Goal: Task Accomplishment & Management: Use online tool/utility

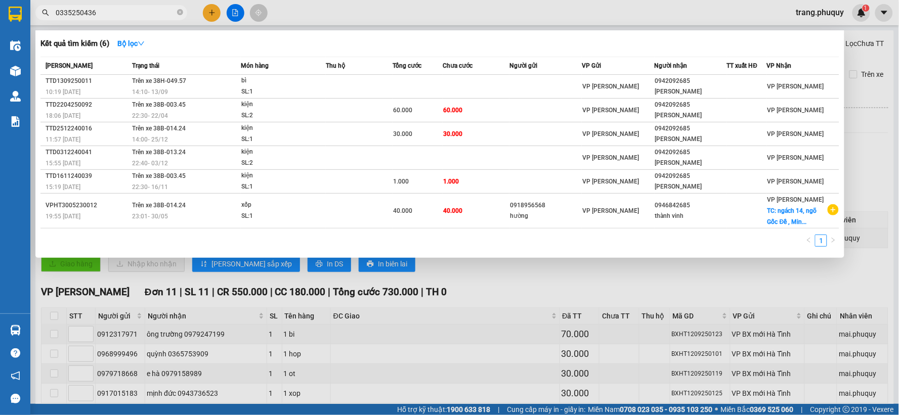
scroll to position [467, 0]
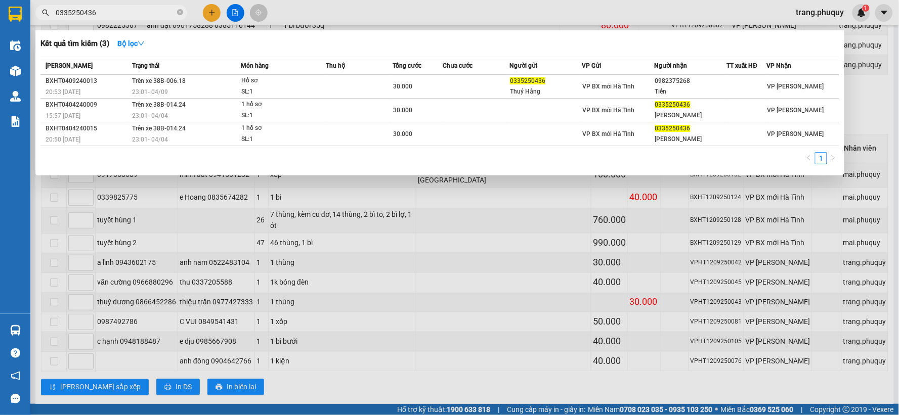
click at [359, 12] on div at bounding box center [449, 207] width 899 height 415
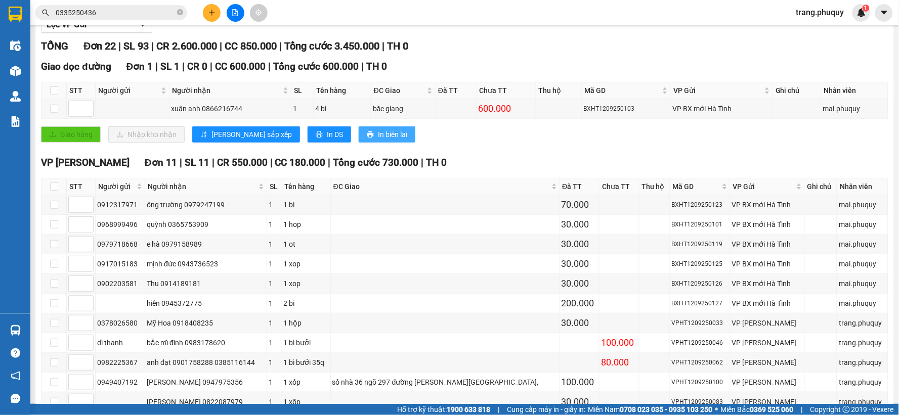
scroll to position [0, 0]
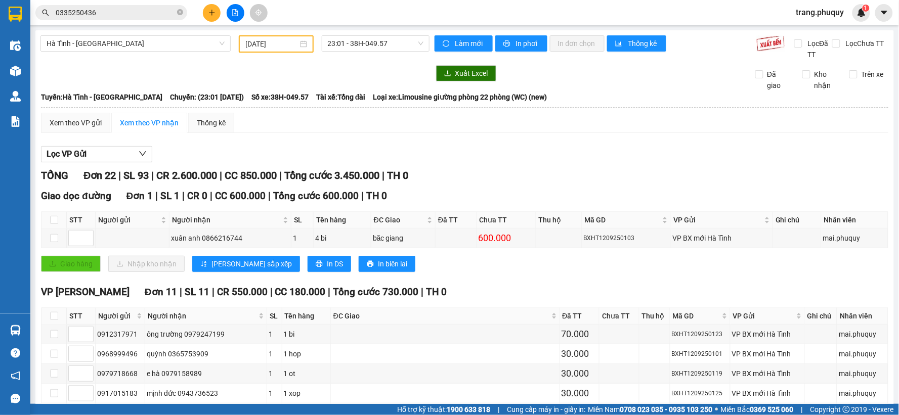
click at [274, 47] on input "[DATE]" at bounding box center [271, 43] width 52 height 11
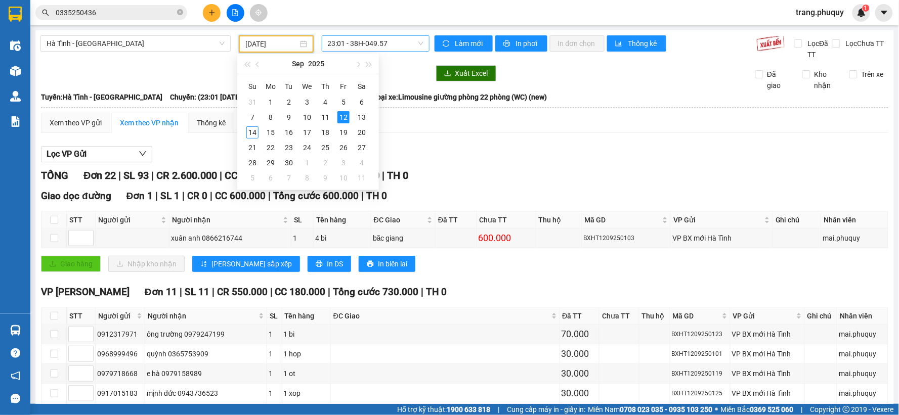
click at [387, 40] on span "23:01 - 38H-049.57" at bounding box center [376, 43] width 96 height 15
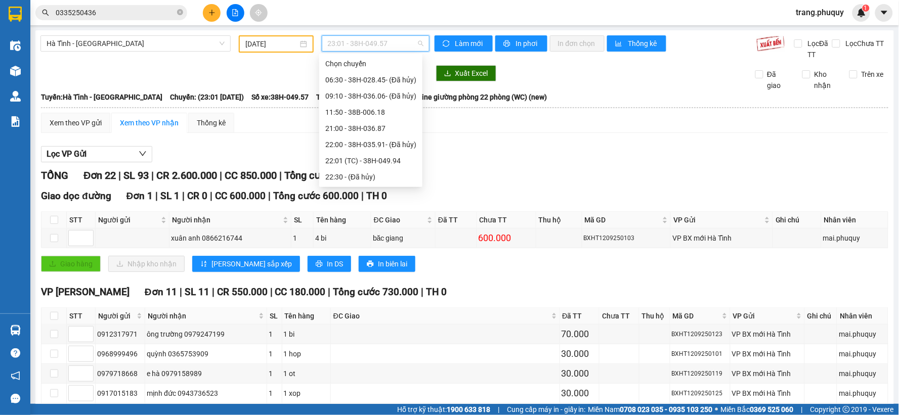
click at [370, 204] on div "23:00 - 38H-028.74" at bounding box center [370, 209] width 91 height 11
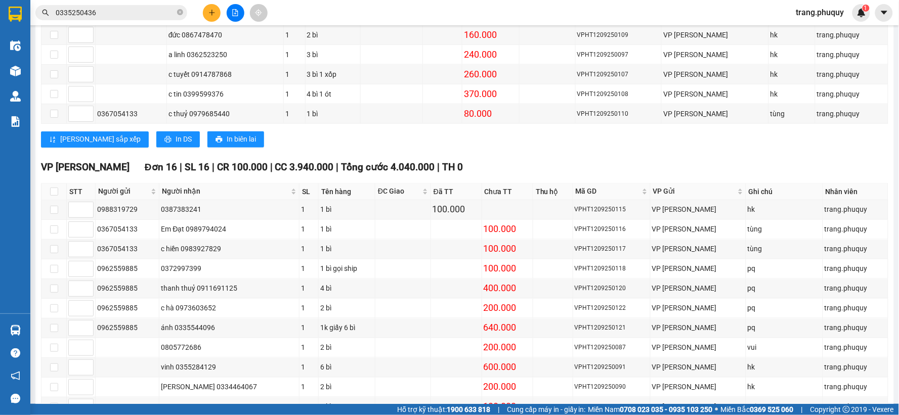
scroll to position [233, 0]
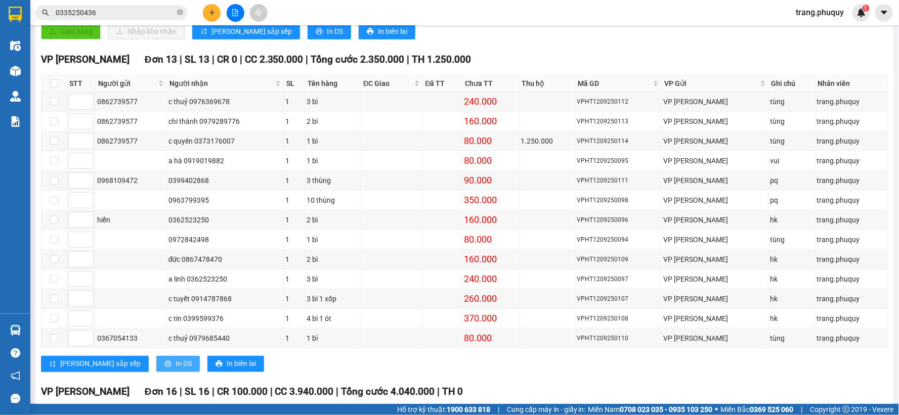
click at [175, 368] on span "In DS" at bounding box center [183, 364] width 16 height 11
click at [128, 14] on input "0335250436" at bounding box center [115, 12] width 119 height 11
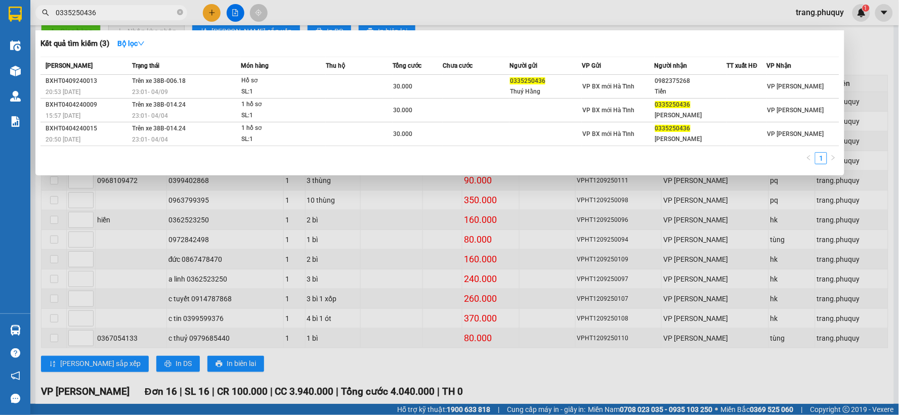
click at [128, 14] on input "0335250436" at bounding box center [115, 12] width 119 height 11
paste input "989756447"
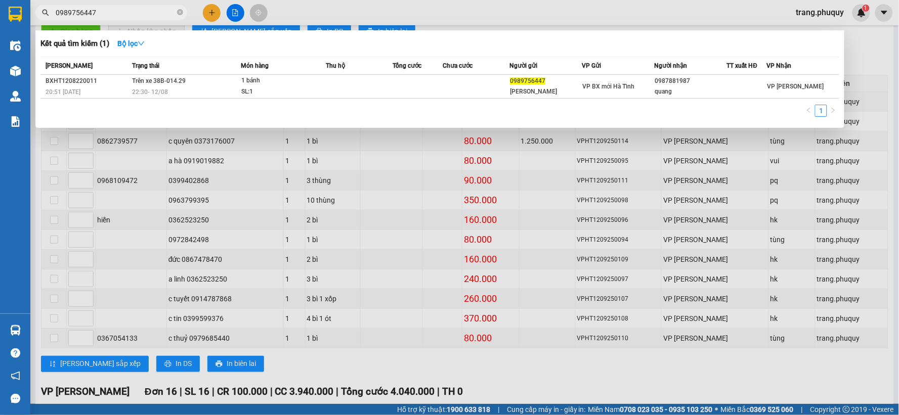
type input "0989756447"
click at [326, 20] on div at bounding box center [449, 207] width 899 height 415
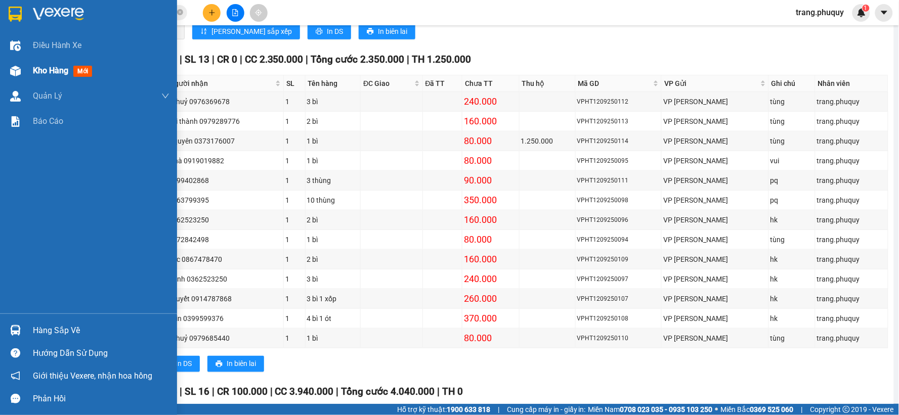
click at [15, 71] on img at bounding box center [15, 71] width 11 height 11
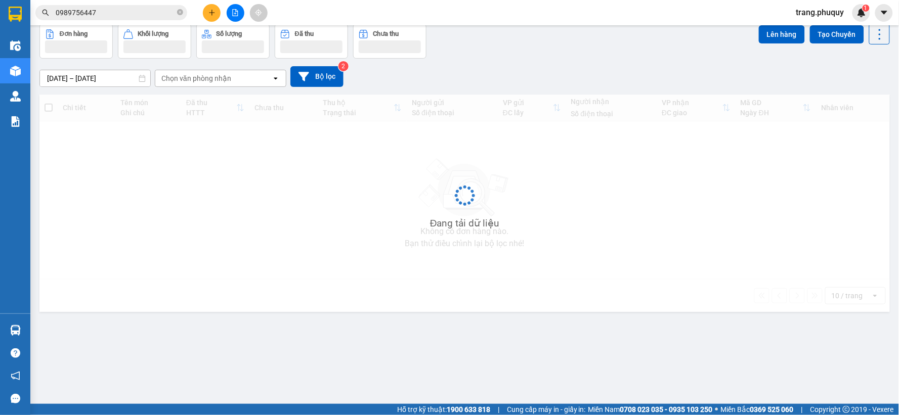
scroll to position [47, 0]
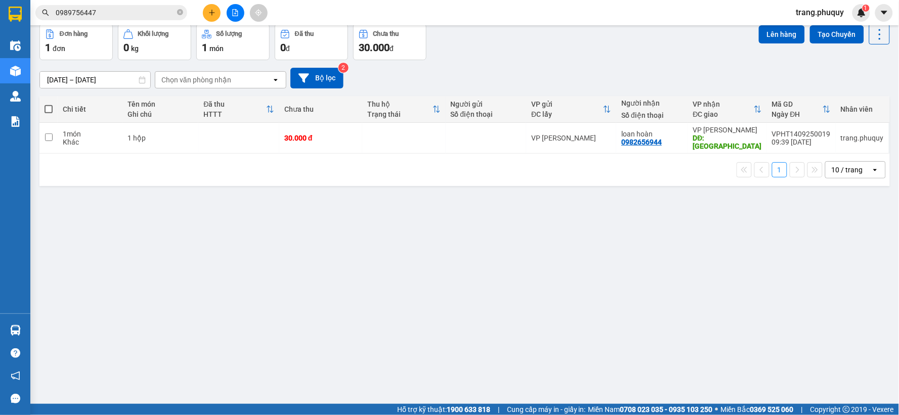
click at [49, 110] on span at bounding box center [49, 109] width 8 height 8
click at [49, 104] on input "checkbox" at bounding box center [49, 104] width 0 height 0
checkbox input "true"
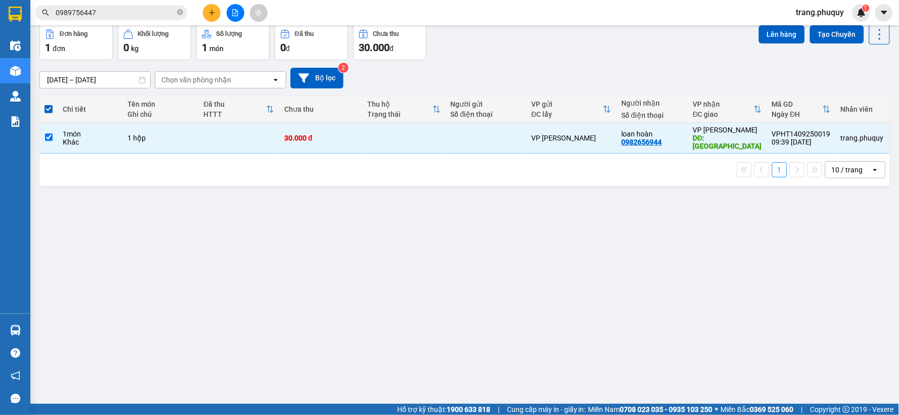
scroll to position [0, 0]
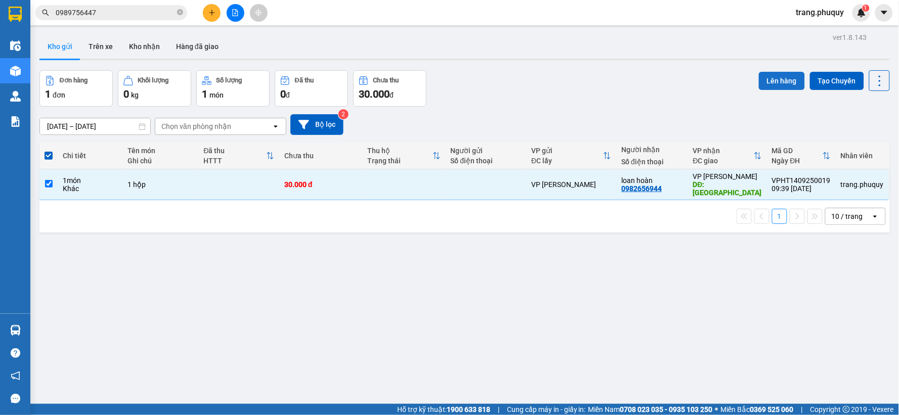
click at [776, 86] on button "Lên hàng" at bounding box center [782, 81] width 46 height 18
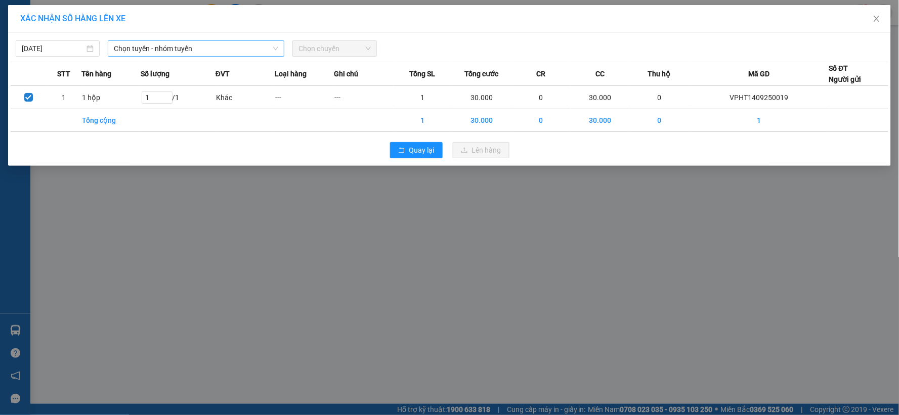
click at [169, 49] on span "Chọn tuyến - nhóm tuyến" at bounding box center [196, 48] width 164 height 15
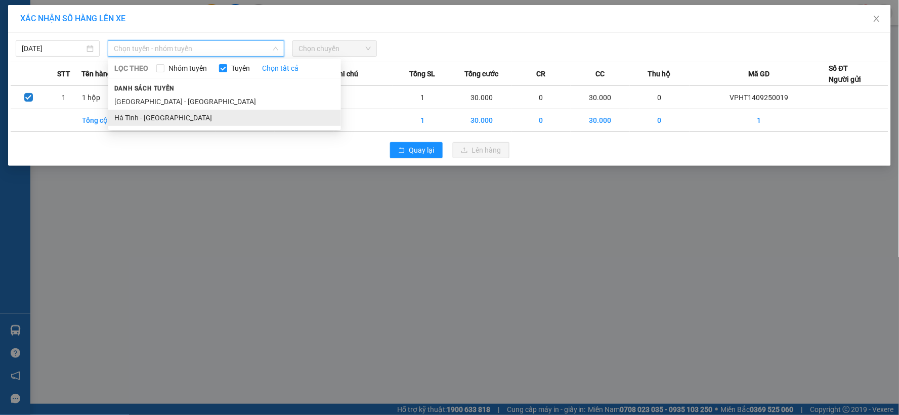
click at [138, 123] on li "Hà Tĩnh - [GEOGRAPHIC_DATA]" at bounding box center [224, 118] width 233 height 16
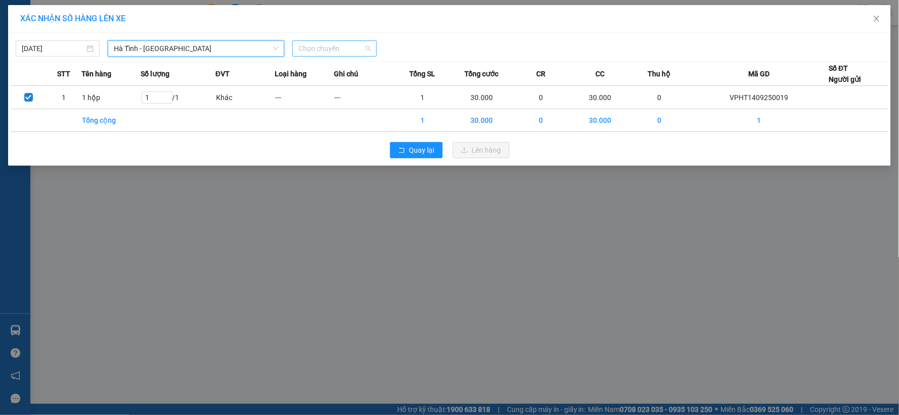
click at [342, 45] on span "Chọn chuyến" at bounding box center [334, 48] width 72 height 15
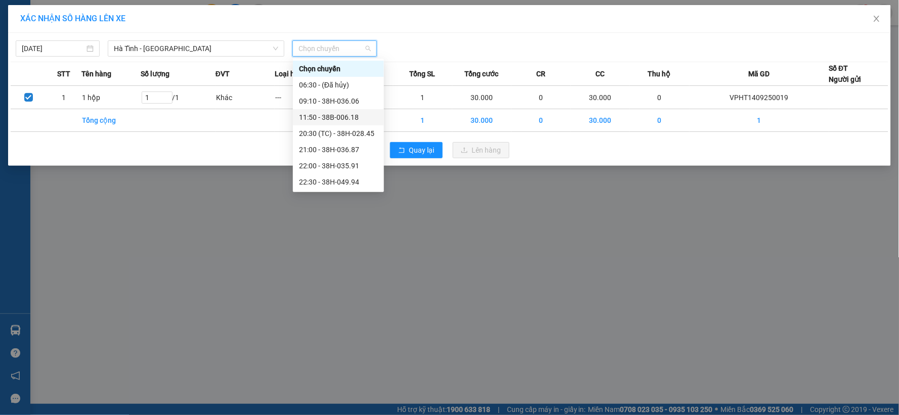
click at [337, 117] on div "11:50 - 38B-006.18" at bounding box center [338, 117] width 79 height 11
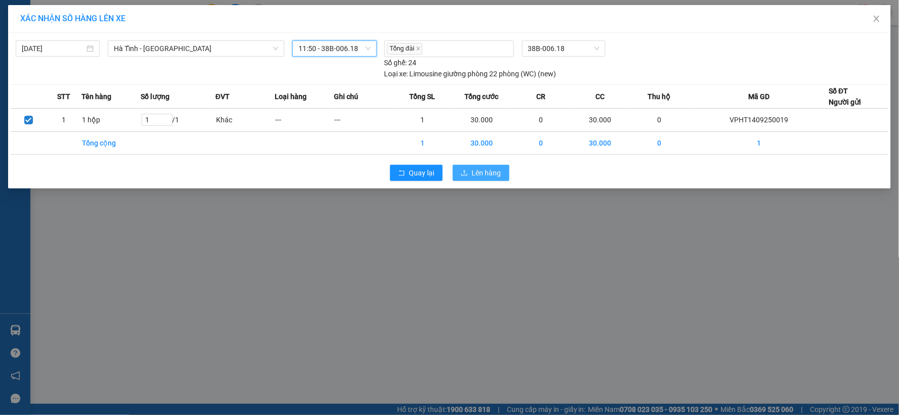
click at [486, 178] on span "Lên hàng" at bounding box center [486, 172] width 29 height 11
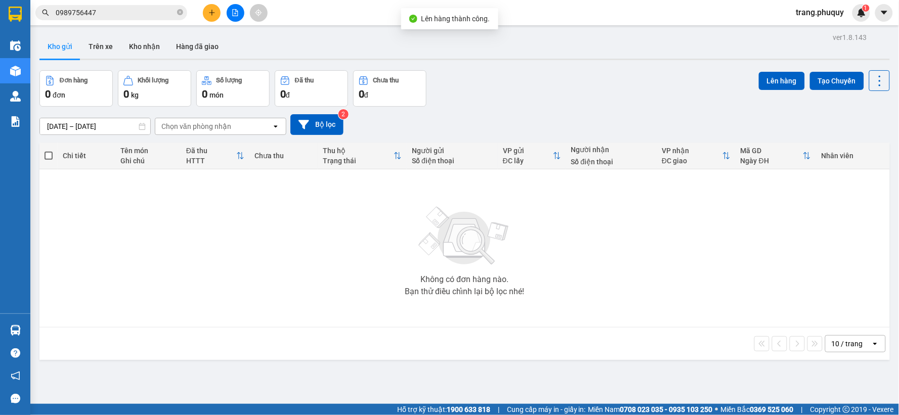
click at [228, 16] on button at bounding box center [236, 13] width 18 height 18
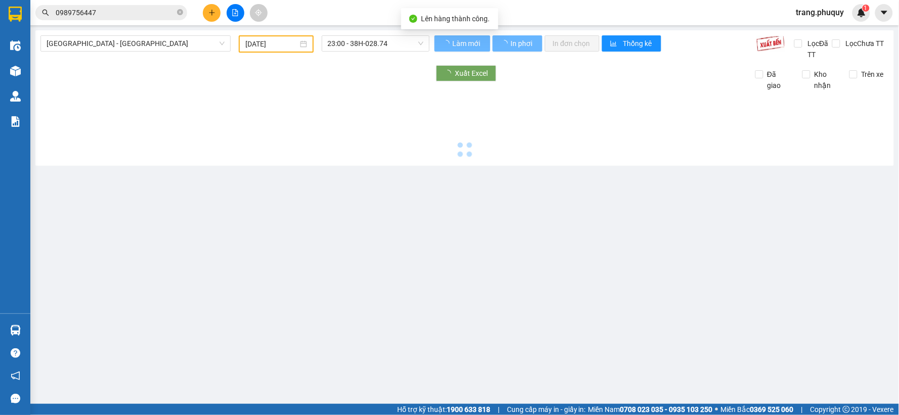
type input "[DATE]"
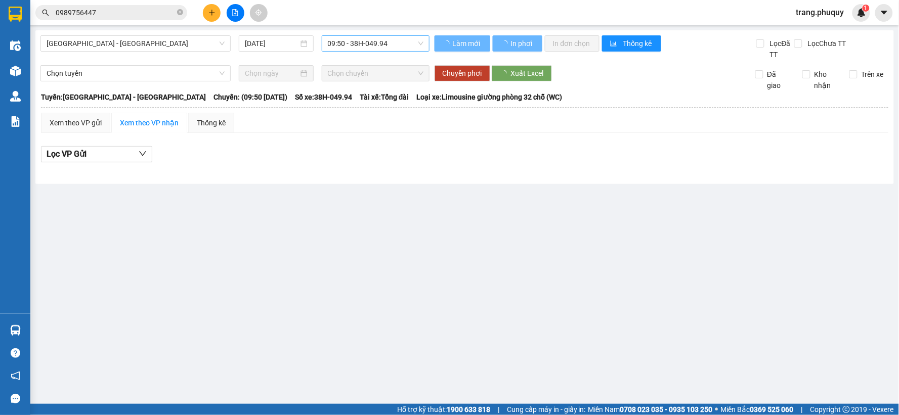
click at [357, 46] on span "09:50 - 38H-049.94" at bounding box center [376, 43] width 96 height 15
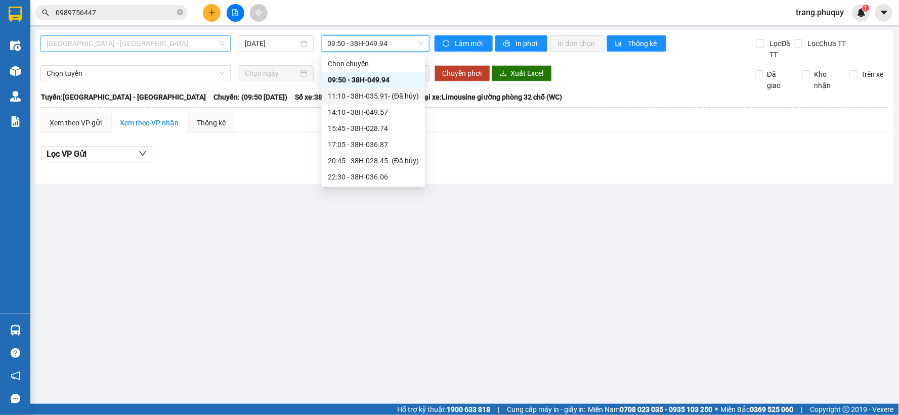
click at [186, 46] on span "[GEOGRAPHIC_DATA] - [GEOGRAPHIC_DATA]" at bounding box center [136, 43] width 178 height 15
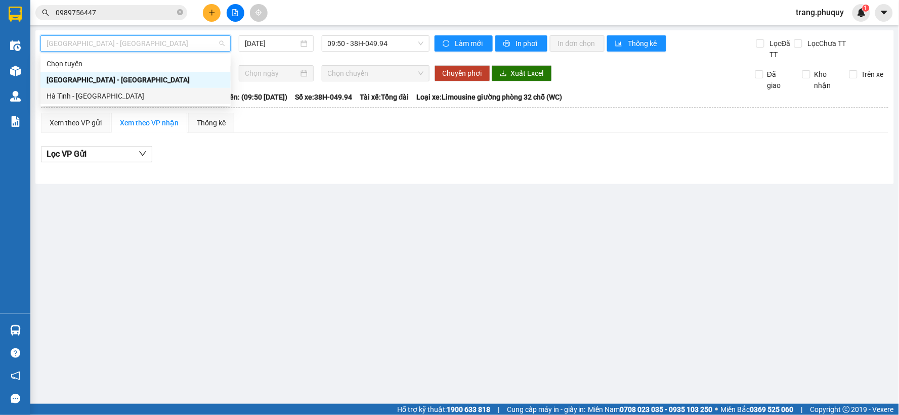
click at [112, 98] on div "Hà Tĩnh - [GEOGRAPHIC_DATA]" at bounding box center [136, 96] width 178 height 11
type input "[DATE]"
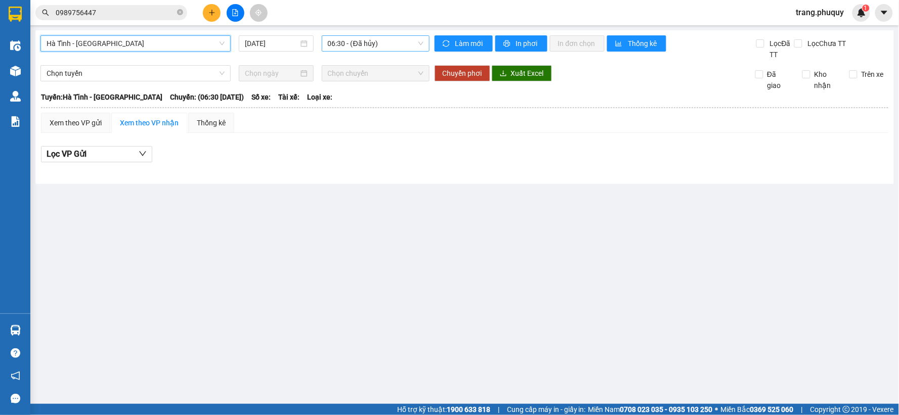
click at [384, 41] on span "06:30 - (Đã hủy)" at bounding box center [376, 43] width 96 height 15
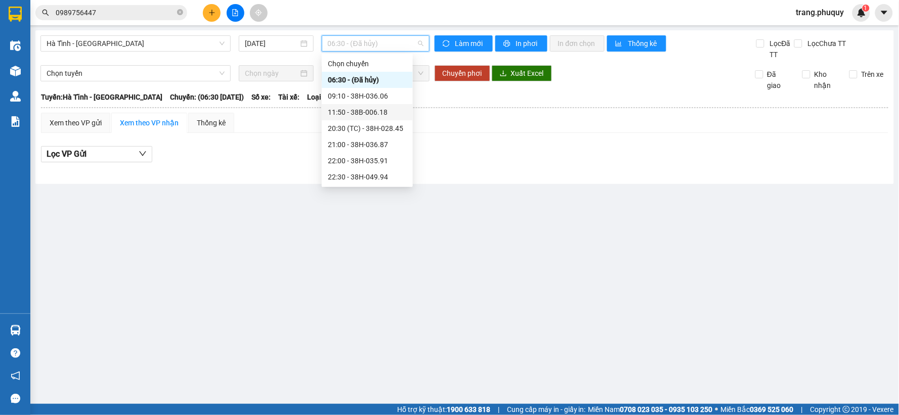
click at [366, 112] on div "11:50 - 38B-006.18" at bounding box center [367, 112] width 79 height 11
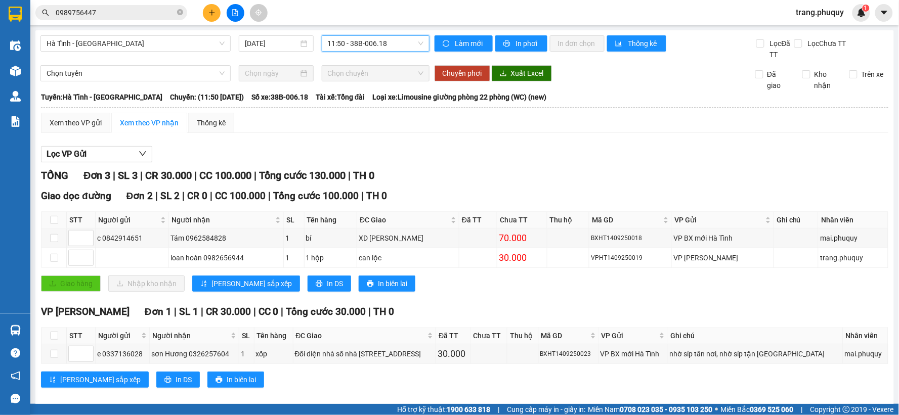
scroll to position [13, 0]
